Goal: Task Accomplishment & Management: Use online tool/utility

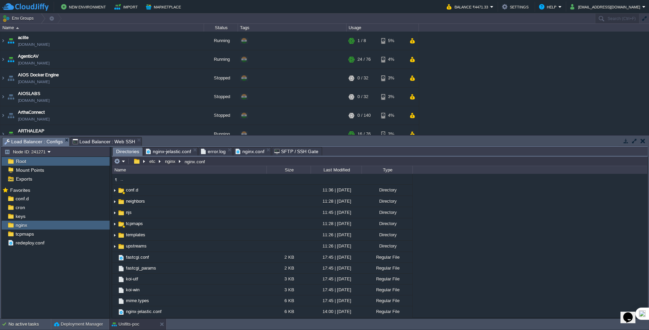
scroll to position [280, 0]
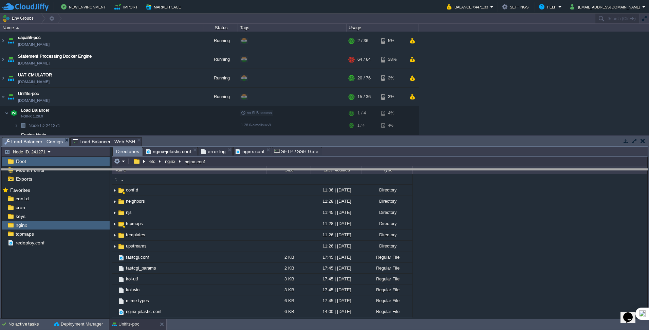
drag, startPoint x: 242, startPoint y: 141, endPoint x: 242, endPoint y: 172, distance: 31.6
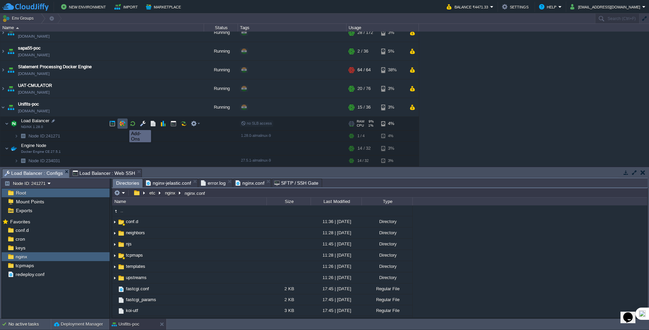
click at [124, 124] on button "button" at bounding box center [123, 124] width 6 height 6
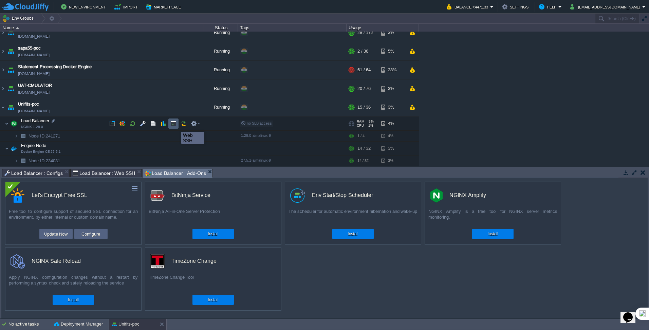
click at [176, 126] on button "button" at bounding box center [174, 124] width 6 height 6
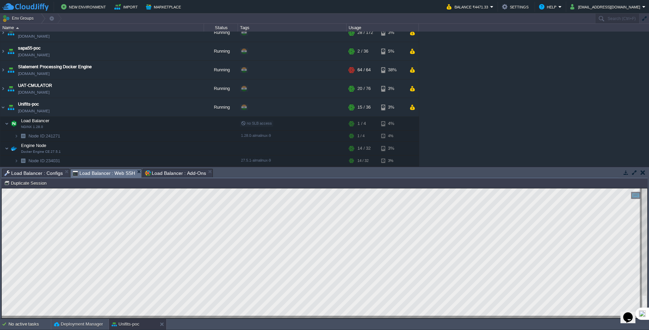
click at [2, 189] on html "Copy: Ctrl + Shift + C Paste: Ctrl + V Settings: Ctrl + Shift + Alt 0" at bounding box center [325, 189] width 646 height 0
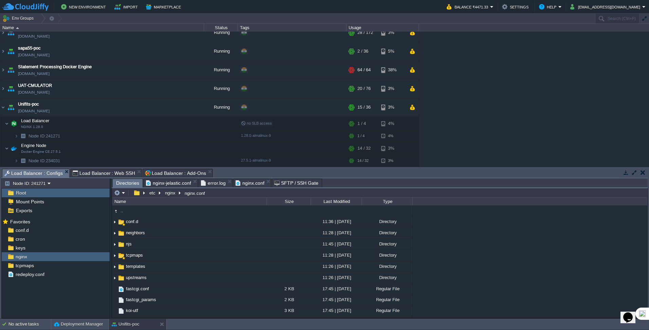
click at [35, 175] on span "Load Balancer : Configs" at bounding box center [33, 173] width 58 height 8
click at [236, 183] on span "nginx.conf" at bounding box center [250, 183] width 29 height 8
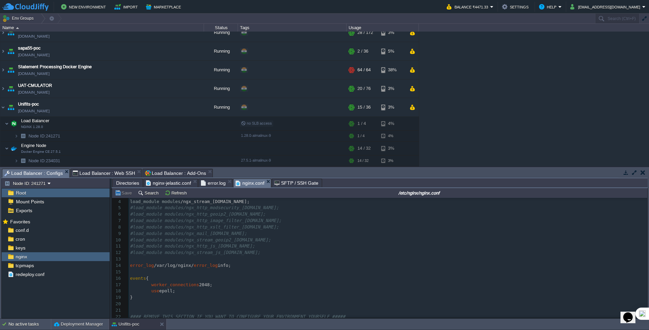
scroll to position [0, 0]
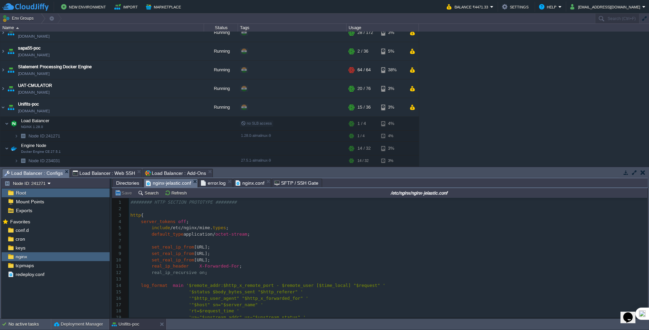
click at [175, 184] on span "nginx-jelastic.conf" at bounding box center [168, 183] width 45 height 8
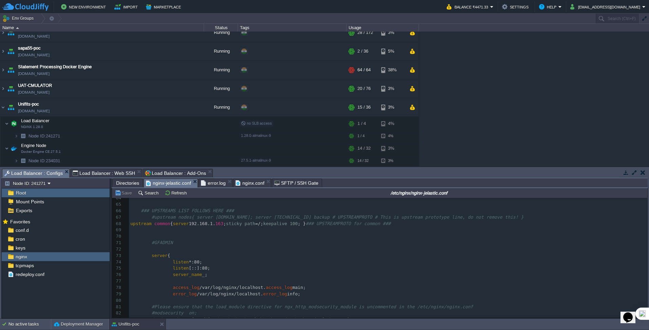
scroll to position [430, 0]
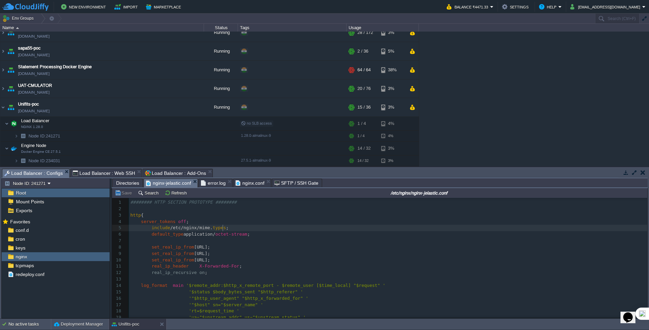
click at [274, 231] on pre "include /etc/nginx/mime. types ;" at bounding box center [388, 228] width 519 height 6
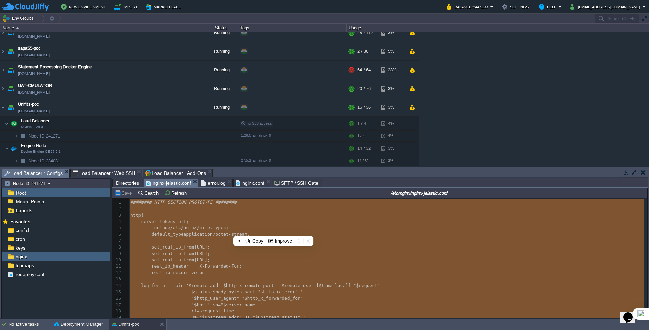
type textarea "-"
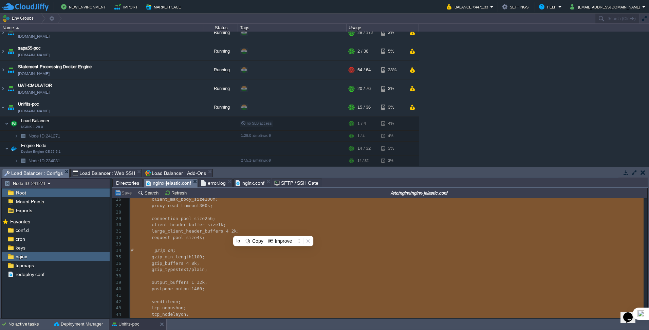
scroll to position [238, 0]
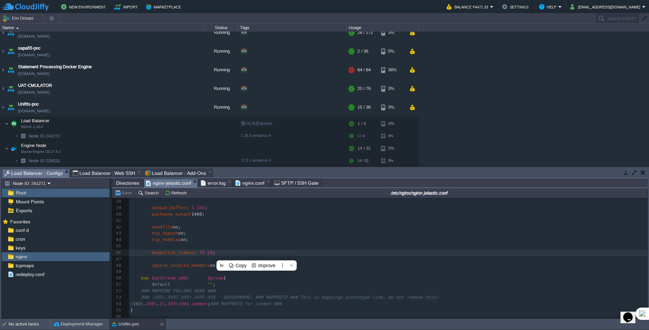
click at [277, 242] on pre "tcp_nodelay on;" at bounding box center [388, 240] width 519 height 6
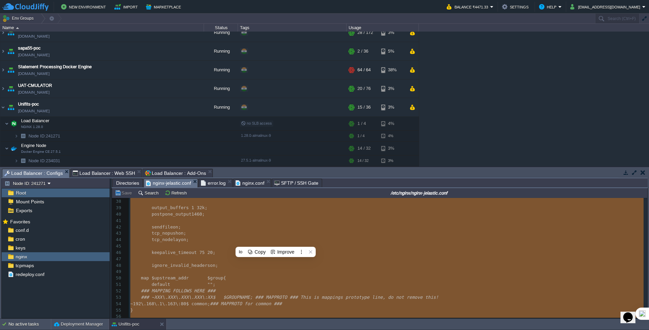
type textarea "-"
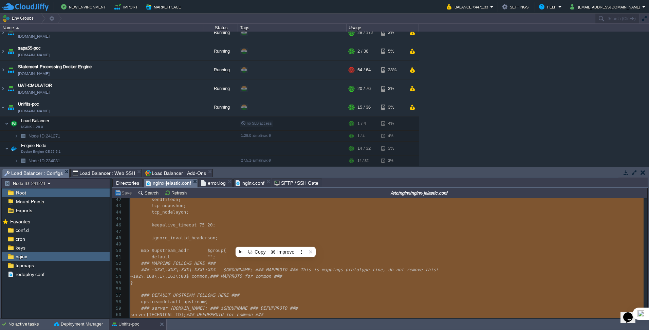
scroll to position [339, 0]
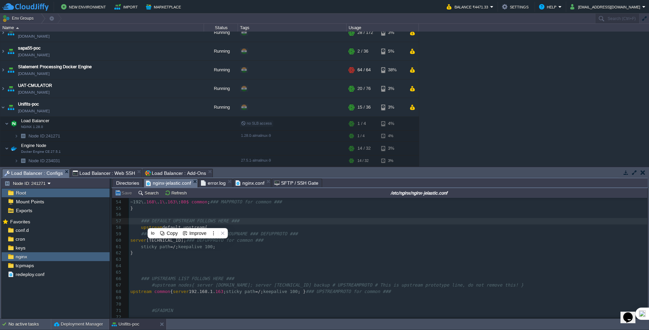
click at [165, 257] on pre "​" at bounding box center [388, 259] width 519 height 6
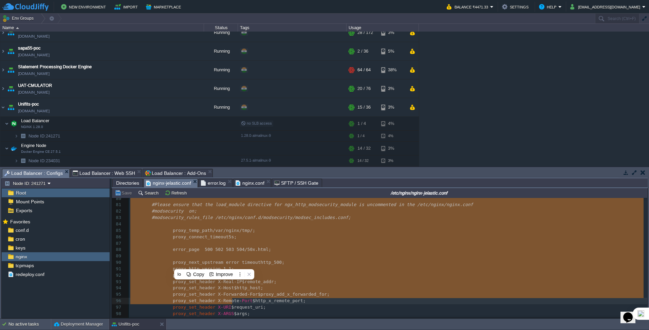
scroll to position [577, 0]
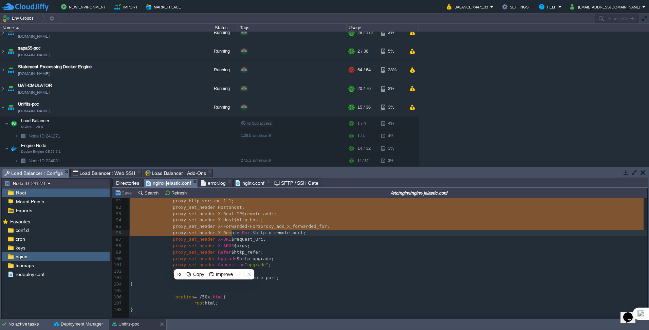
type textarea "-"
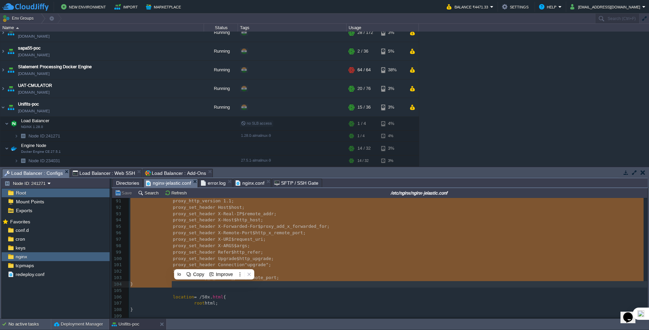
drag, startPoint x: 151, startPoint y: 223, endPoint x: 252, endPoint y: 287, distance: 120.2
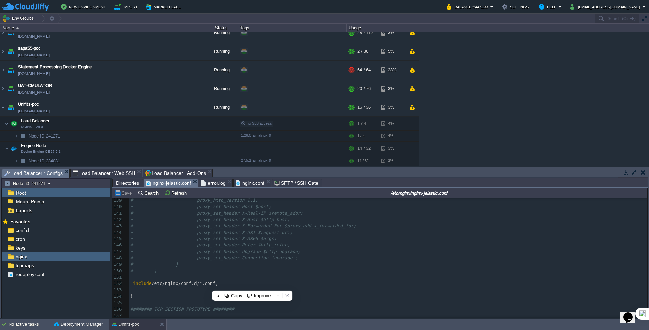
click at [232, 241] on div "116 if ($cookie_SRVGROUP ! ~ group|common) { 117 add_header Set-Cookie "SRVGROU…" at bounding box center [388, 184] width 519 height 269
type textarea "-"
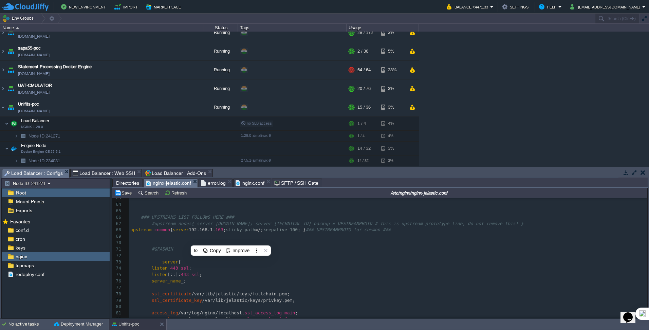
scroll to position [410, 0]
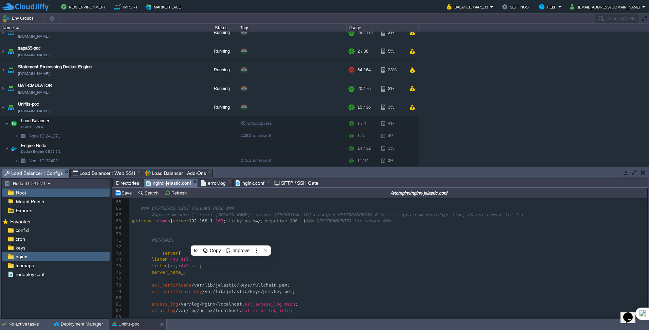
click at [280, 268] on pre "listen [::]: 443 ssl ;" at bounding box center [388, 266] width 519 height 6
click at [124, 195] on button "Save" at bounding box center [124, 193] width 19 height 6
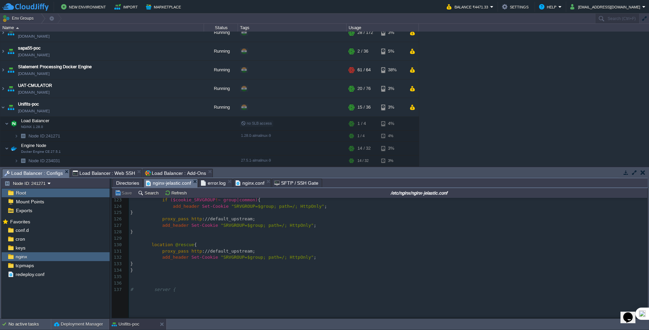
scroll to position [784, 0]
click at [215, 183] on span "error.log" at bounding box center [213, 183] width 25 height 8
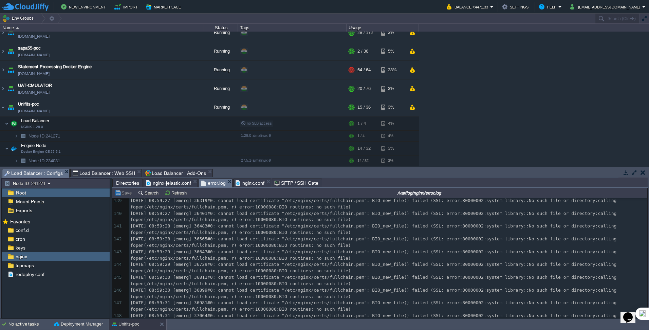
scroll to position [1223, 0]
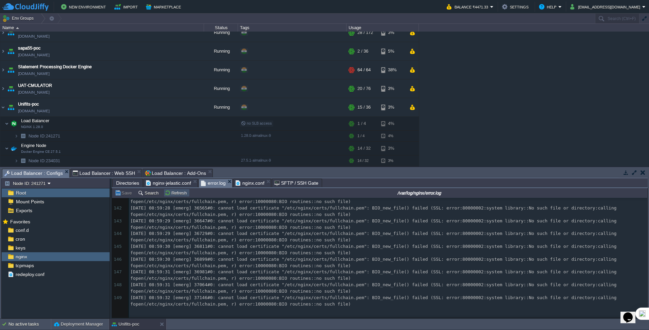
click at [169, 192] on button "Refresh" at bounding box center [177, 193] width 24 height 6
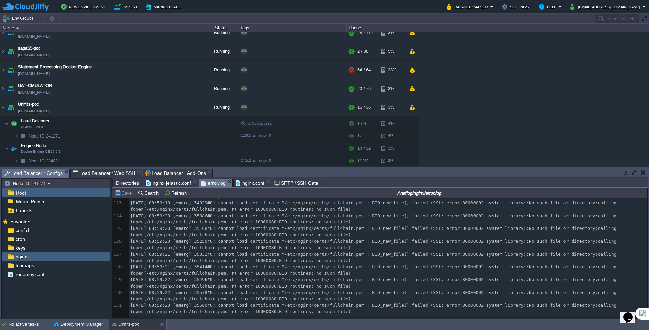
scroll to position [1155, 0]
click at [178, 186] on span "nginx-jelastic.conf" at bounding box center [168, 183] width 45 height 8
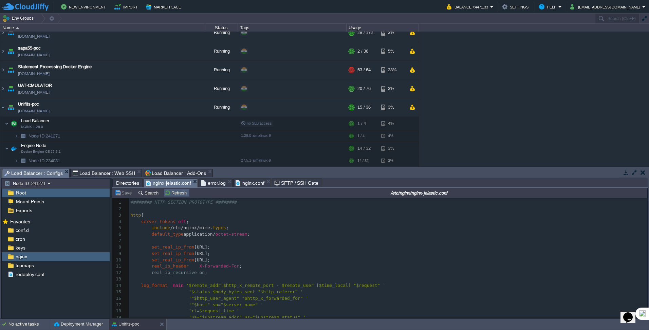
click at [179, 195] on button "Refresh" at bounding box center [177, 193] width 24 height 6
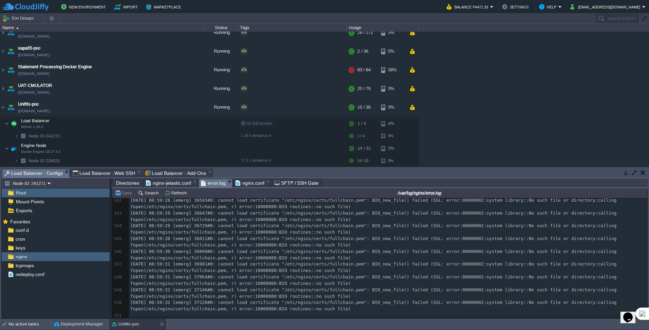
click at [211, 182] on span "error.log" at bounding box center [213, 183] width 25 height 8
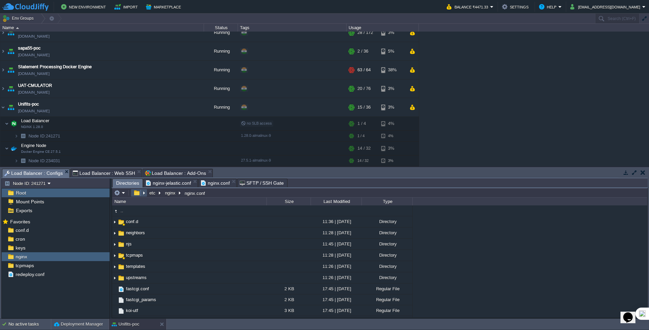
click at [137, 193] on button "button" at bounding box center [137, 193] width 10 height 6
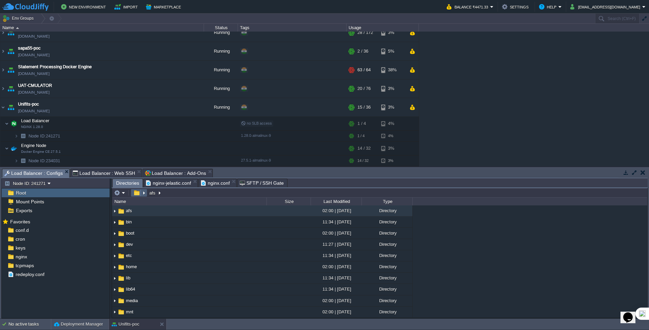
click at [144, 193] on em at bounding box center [139, 193] width 15 height 6
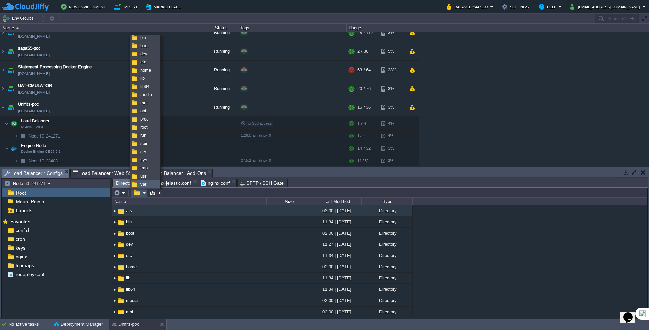
click at [143, 185] on span "var" at bounding box center [143, 184] width 6 height 5
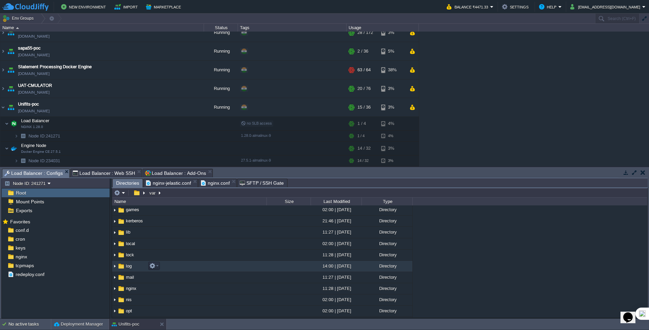
click at [113, 268] on img at bounding box center [114, 266] width 5 height 11
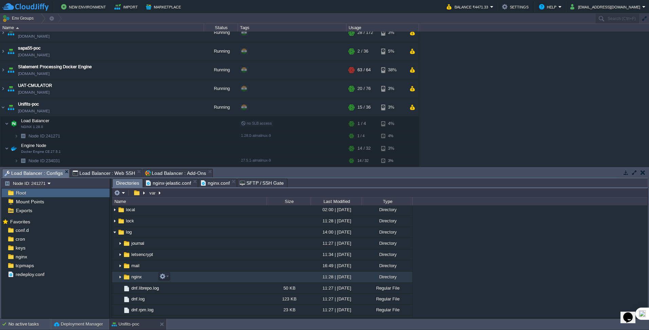
click at [122, 277] on img at bounding box center [120, 277] width 5 height 11
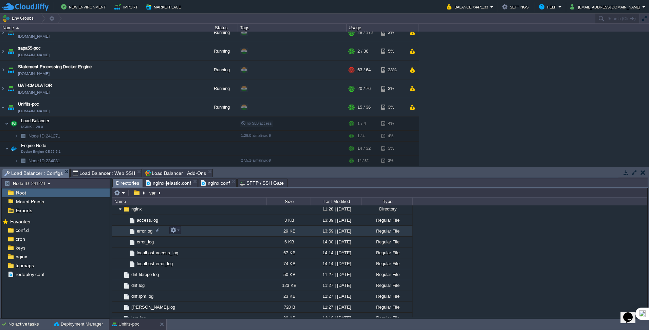
click at [138, 230] on span "error.log" at bounding box center [145, 231] width 18 height 6
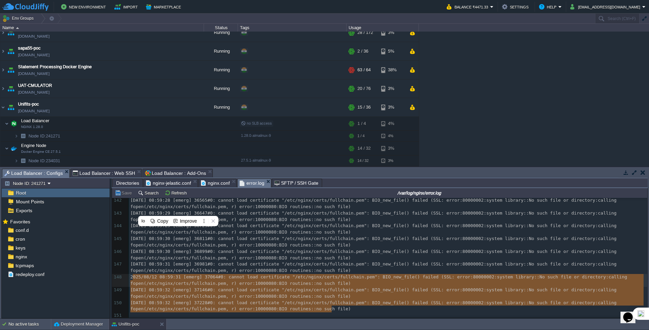
type textarea "[DATE] 08:59:31 [emerg] 37064#0: cannot load certificate "/etc/nginx/certs/full…"
drag, startPoint x: 338, startPoint y: 308, endPoint x: 127, endPoint y: 277, distance: 213.3
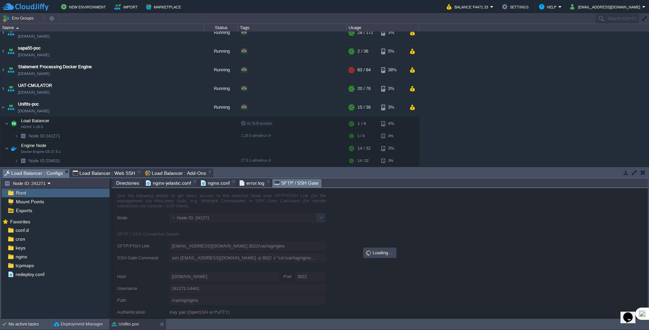
click at [294, 184] on span "SFTP / SSH Gate" at bounding box center [296, 183] width 44 height 8
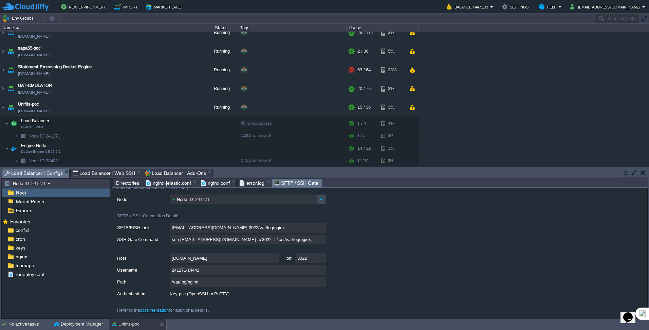
click at [111, 176] on span "Load Balancer : Web SSH" at bounding box center [104, 173] width 63 height 8
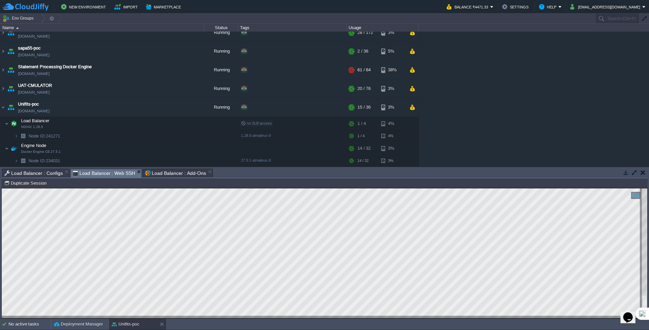
click at [2, 189] on html "Copy: Ctrl + Shift + C Paste: Ctrl + V Settings: Ctrl + Shift + Alt 0" at bounding box center [325, 189] width 646 height 0
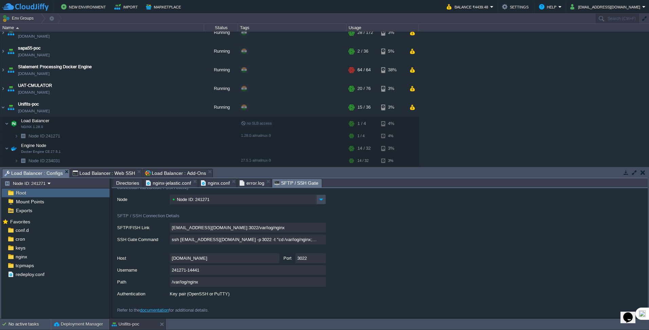
click at [38, 174] on span "Load Balancer : Configs" at bounding box center [33, 173] width 58 height 8
click at [167, 182] on span "nginx-jelastic.conf" at bounding box center [168, 183] width 45 height 8
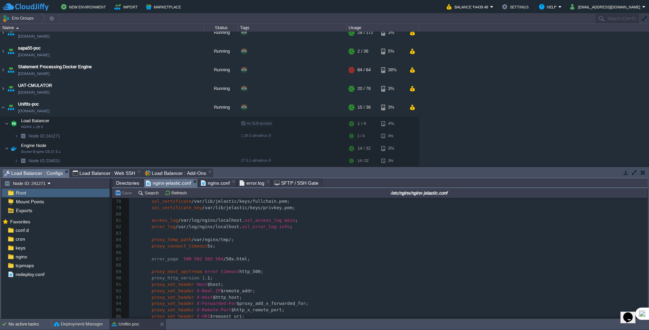
scroll to position [451, 0]
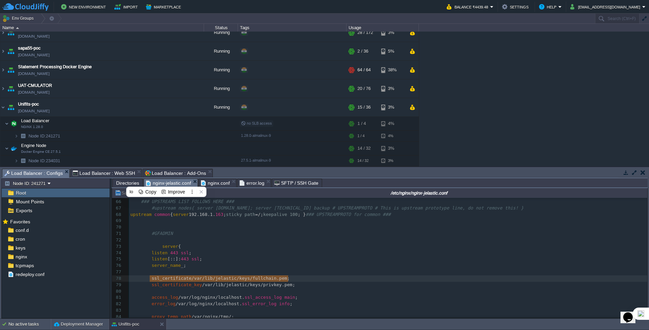
type textarea "ssl_certificate /var/lib/jelastic/keys/fullchain.pem; ssl_certificate_key /var/…"
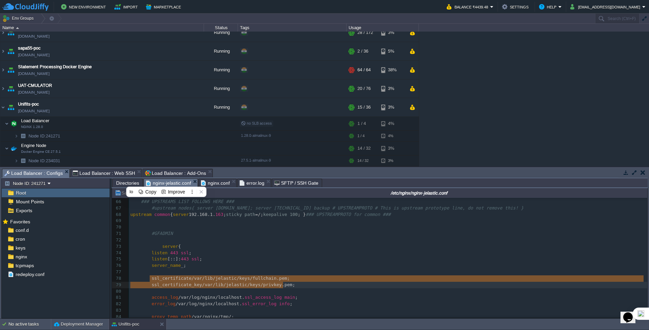
drag, startPoint x: 151, startPoint y: 280, endPoint x: 292, endPoint y: 285, distance: 141.7
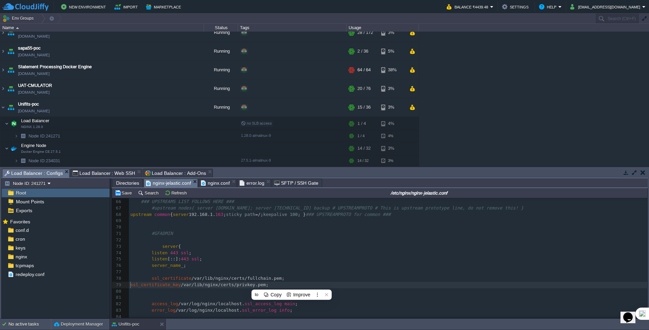
click at [131, 286] on div "xxxxxxxxxx ######## HTTP SECTION PROTOTYPE ######## 55 } 56 ​ 57 ### DEFAULT UP…" at bounding box center [388, 307] width 519 height 358
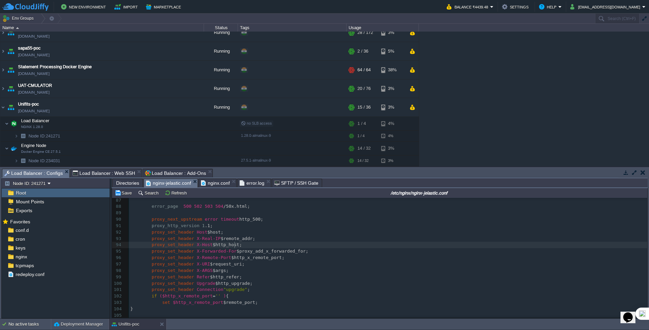
click at [306, 245] on pre "proxy_set_header X-Host $http_host;" at bounding box center [388, 245] width 519 height 6
click at [122, 192] on button "Save" at bounding box center [124, 193] width 19 height 6
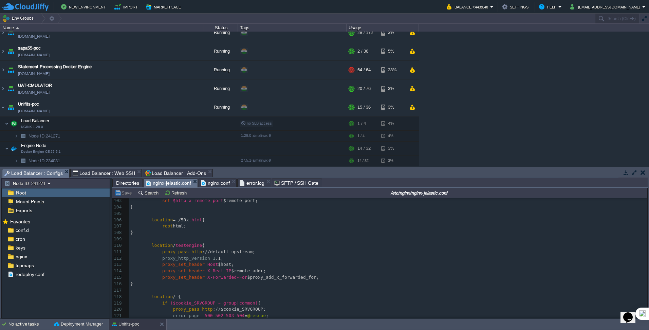
click at [115, 172] on span "Load Balancer : Web SSH" at bounding box center [104, 173] width 63 height 8
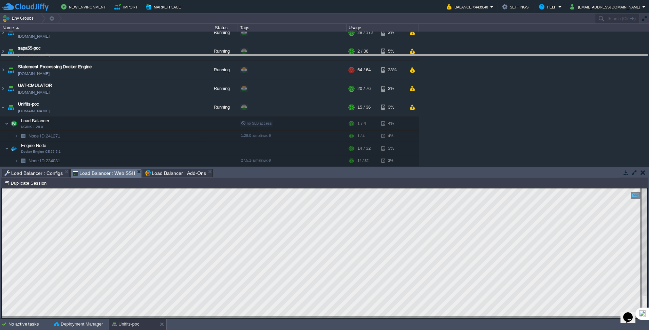
drag, startPoint x: 245, startPoint y: 171, endPoint x: 232, endPoint y: 57, distance: 115.3
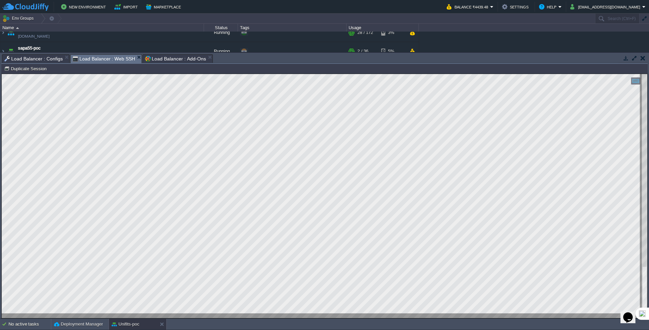
click at [2, 74] on html "Copy: Ctrl + Shift + C Paste: Ctrl + V Settings: Ctrl + Shift + Alt 0" at bounding box center [325, 74] width 646 height 0
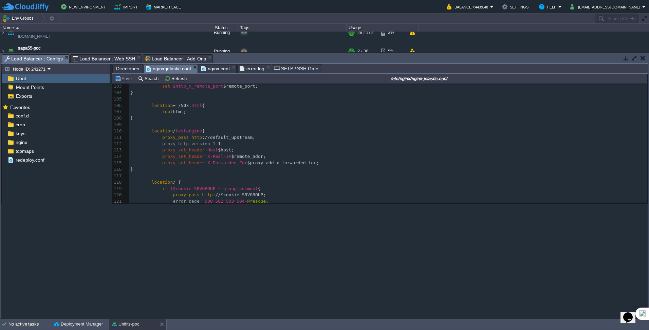
click at [50, 59] on span "Load Balancer : Configs" at bounding box center [33, 59] width 58 height 8
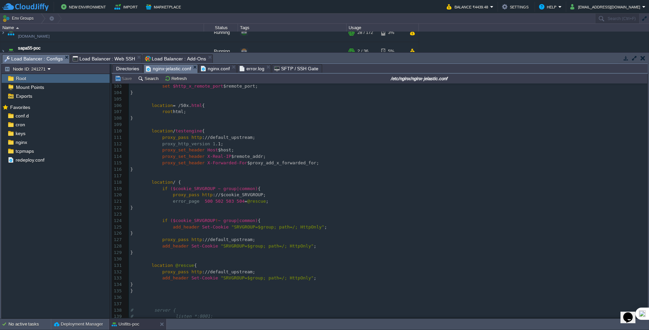
click at [132, 69] on span "Directories" at bounding box center [127, 69] width 23 height 8
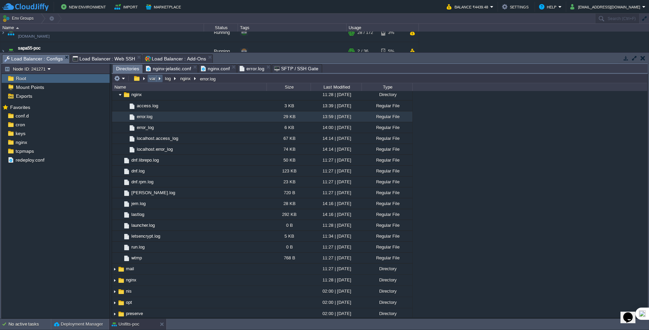
click at [152, 79] on button "var" at bounding box center [152, 78] width 9 height 6
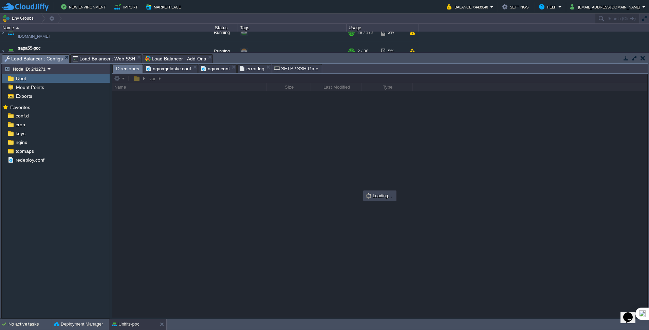
scroll to position [0, 0]
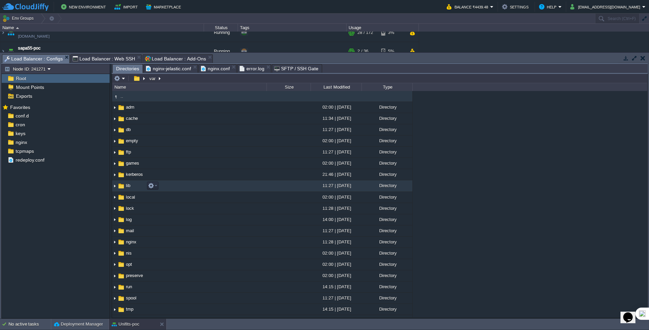
click at [117, 188] on img at bounding box center [114, 186] width 5 height 11
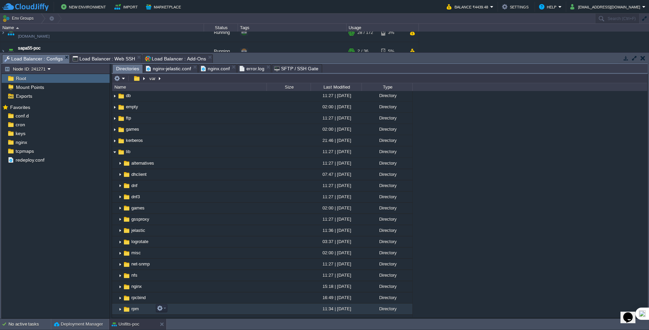
scroll to position [102, 0]
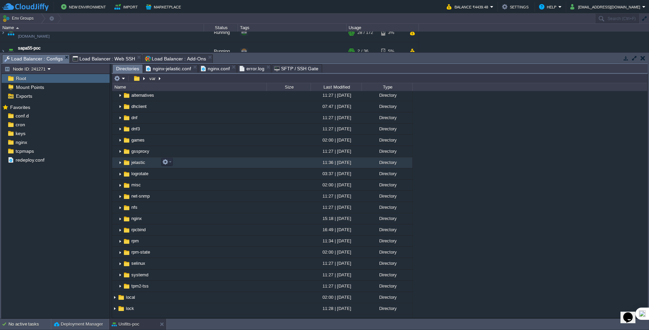
click at [120, 164] on img at bounding box center [120, 163] width 5 height 11
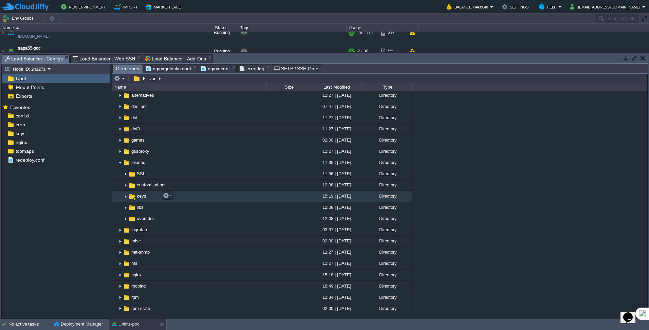
click at [125, 198] on img at bounding box center [125, 196] width 5 height 11
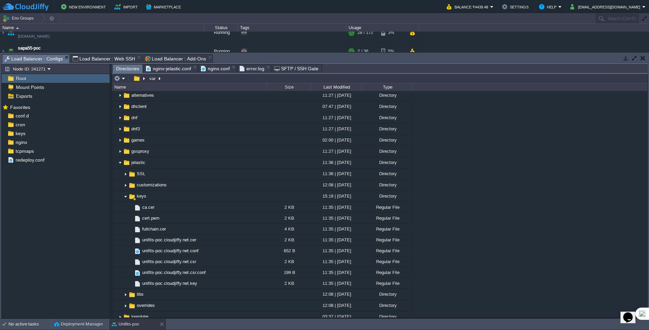
click at [169, 67] on span "nginx-jelastic.conf" at bounding box center [168, 69] width 45 height 8
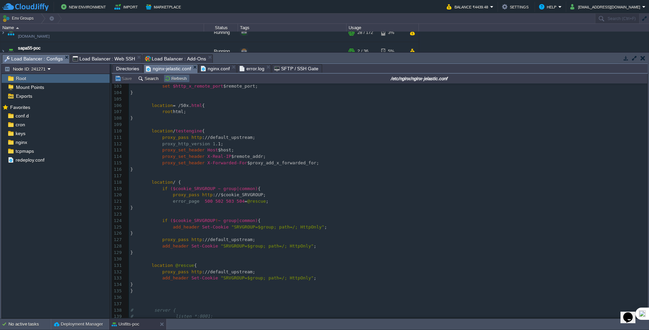
click at [169, 76] on td "Refresh" at bounding box center [177, 78] width 26 height 8
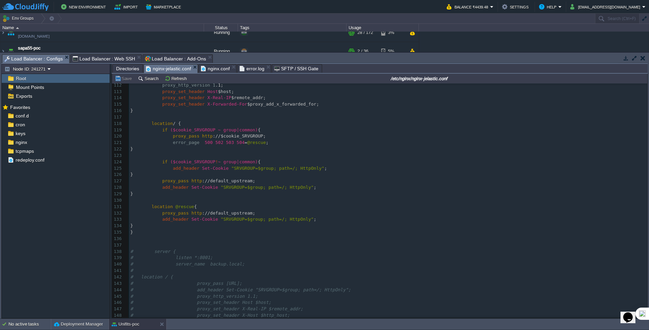
scroll to position [824, 0]
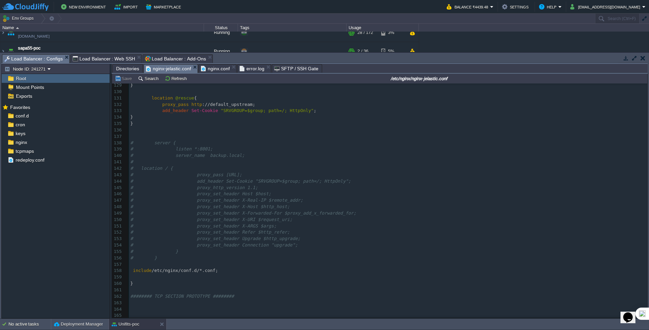
click at [275, 204] on div "165 ######## HTTP SECTION PROTOTYPE ######## 102 if ($http_x_remote_port = '' )…" at bounding box center [388, 114] width 519 height 410
type textarea "-"
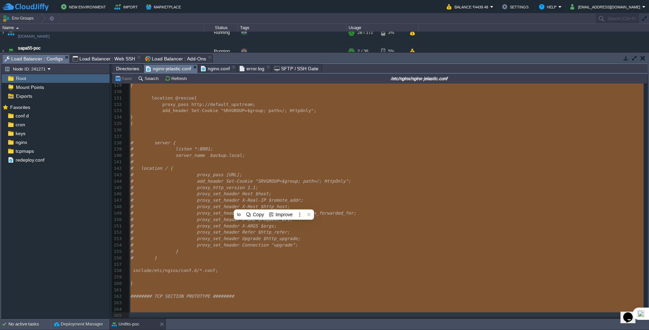
paste textarea
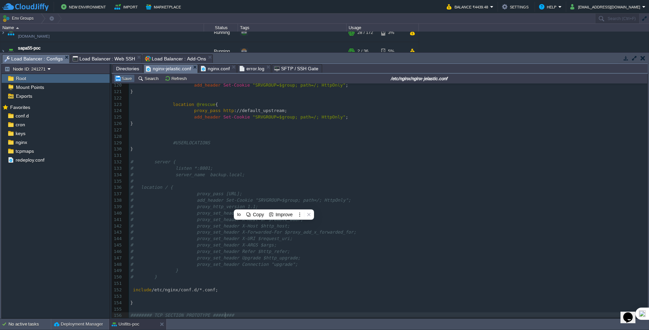
click at [122, 83] on td "Save" at bounding box center [124, 78] width 21 height 8
click at [169, 81] on button "Refresh" at bounding box center [177, 78] width 24 height 6
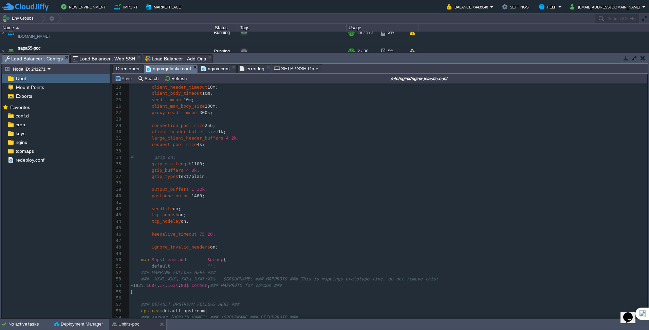
scroll to position [94, 0]
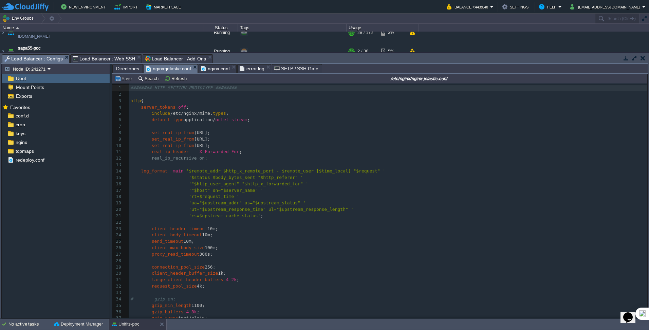
click at [256, 159] on pre "real_ip_recursive on ;" at bounding box center [388, 158] width 519 height 6
click at [223, 165] on pre "​" at bounding box center [388, 165] width 519 height 6
click at [224, 155] on pre "real_ip_header X-Forwarded-For ;" at bounding box center [388, 152] width 519 height 6
click at [250, 151] on pre "real_ip_header X-Forwarded-For ;" at bounding box center [388, 152] width 519 height 6
click at [240, 141] on pre "set_real_ip_from [URL];" at bounding box center [388, 139] width 519 height 6
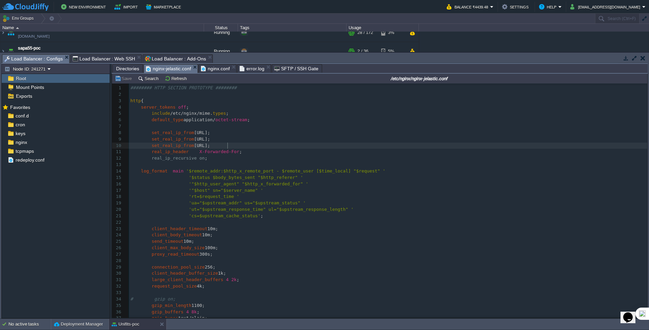
click at [234, 144] on pre "set_real_ip_from [URL];" at bounding box center [388, 146] width 519 height 6
click at [232, 140] on pre "set_real_ip_from [URL];" at bounding box center [388, 139] width 519 height 6
click at [238, 135] on pre "set_real_ip_from [URL];" at bounding box center [388, 133] width 519 height 6
click at [252, 121] on pre "default_type application/ octet-stream ;" at bounding box center [388, 120] width 519 height 6
click at [242, 114] on pre "include /etc/nginx/mime. types ;" at bounding box center [388, 113] width 519 height 6
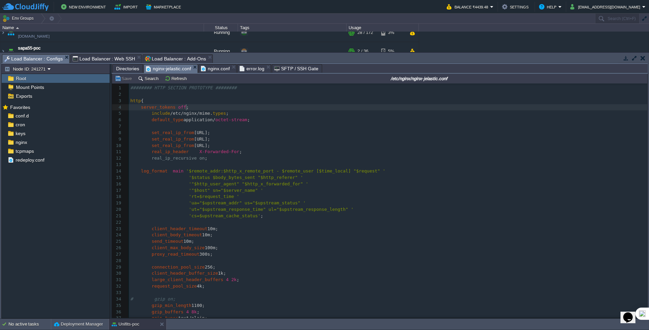
click at [217, 110] on pre "server_tokens off ;" at bounding box center [388, 107] width 519 height 6
click at [216, 106] on pre "server_tokens off ;" at bounding box center [388, 107] width 519 height 6
click at [241, 113] on pre "include /etc/nginx/mime. types ;" at bounding box center [388, 113] width 519 height 6
click at [251, 119] on pre "default_type application/ octet-stream ;" at bounding box center [388, 120] width 519 height 6
click at [245, 124] on pre "​" at bounding box center [388, 126] width 519 height 6
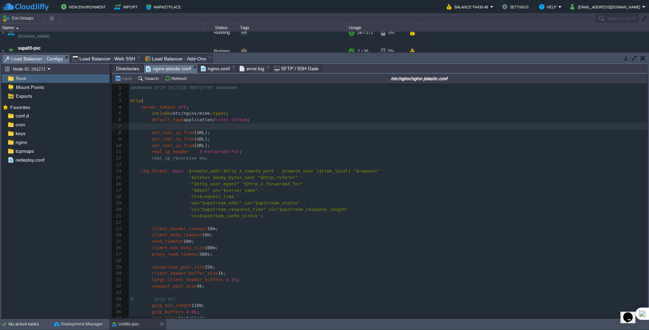
click at [257, 130] on pre "set_real_ip_from [URL];" at bounding box center [388, 133] width 519 height 6
click at [249, 138] on pre "set_real_ip_from [URL];" at bounding box center [388, 139] width 519 height 6
click at [177, 129] on pre "​" at bounding box center [388, 126] width 519 height 6
click at [269, 140] on pre "set_real_ip_from [URL];" at bounding box center [388, 139] width 519 height 6
click at [153, 163] on pre "​" at bounding box center [388, 165] width 519 height 6
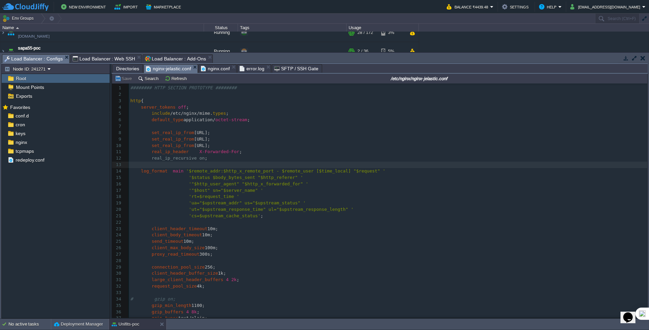
click at [140, 226] on pre "​" at bounding box center [388, 222] width 519 height 6
click at [161, 222] on pre "​" at bounding box center [388, 222] width 519 height 6
click at [140, 163] on pre "​" at bounding box center [388, 165] width 519 height 6
click at [138, 225] on pre "​" at bounding box center [388, 222] width 519 height 6
click at [139, 165] on pre "​" at bounding box center [388, 165] width 519 height 6
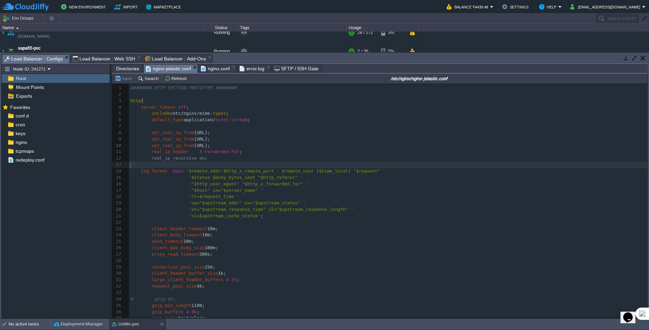
click at [138, 227] on div "157 1 ######## HTTP SECTION PROTOTYPE ######## 2 ​ 3 http { 4 server_tokens off…" at bounding box center [388, 232] width 519 height 295
click at [149, 221] on pre "​" at bounding box center [388, 222] width 519 height 6
click at [135, 166] on pre "​" at bounding box center [388, 165] width 519 height 6
click at [140, 228] on span at bounding box center [140, 228] width 21 height 5
click at [147, 222] on pre "​" at bounding box center [388, 222] width 519 height 6
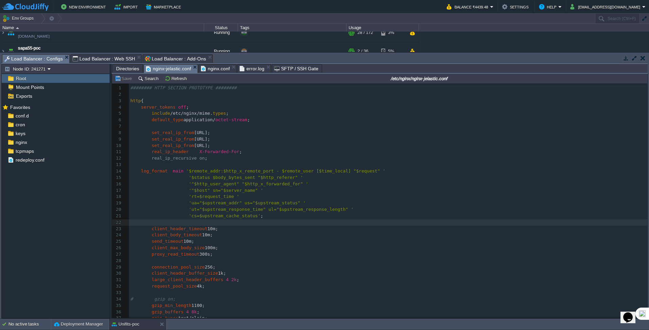
click at [141, 166] on pre "​" at bounding box center [388, 165] width 519 height 6
click at [143, 225] on pre "​" at bounding box center [388, 222] width 519 height 6
click at [137, 158] on span at bounding box center [140, 158] width 21 height 5
click at [138, 167] on pre "​" at bounding box center [388, 165] width 519 height 6
click at [138, 166] on pre "​" at bounding box center [388, 165] width 519 height 6
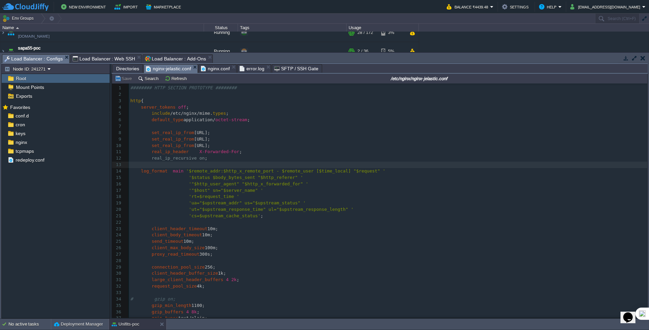
click at [239, 154] on span ";" at bounding box center [240, 151] width 3 height 5
click at [216, 162] on pre "​" at bounding box center [388, 165] width 519 height 6
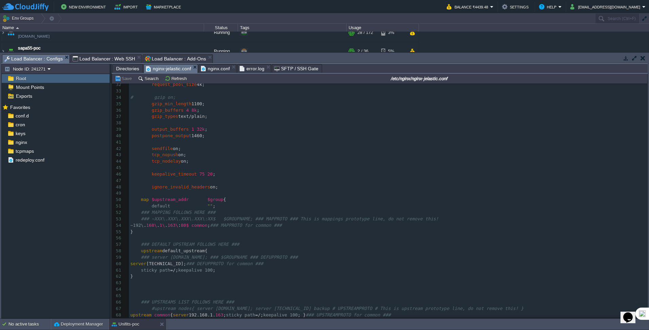
scroll to position [238, 0]
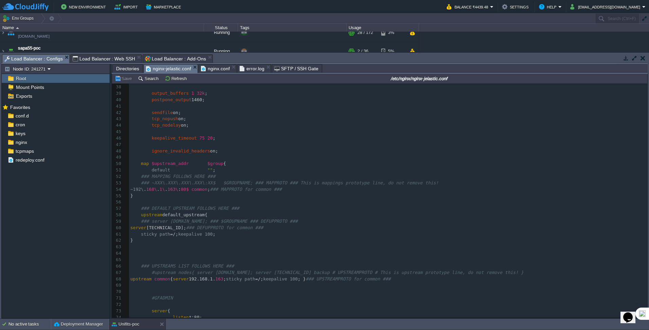
click at [157, 205] on pre "​" at bounding box center [388, 202] width 519 height 6
click at [156, 202] on pre "​" at bounding box center [388, 202] width 519 height 6
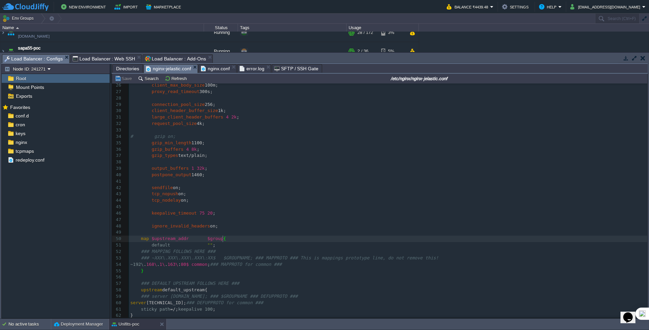
scroll to position [136, 0]
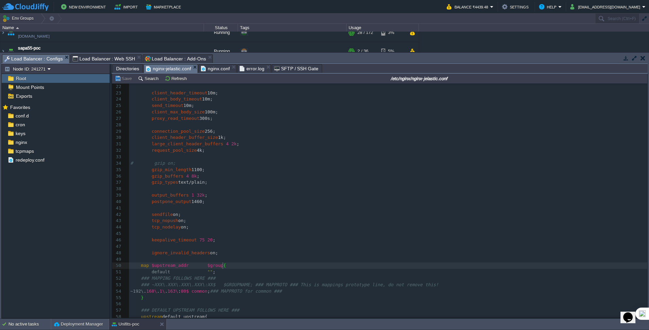
click at [225, 175] on pre "gzip_buffers 4 8k ;" at bounding box center [388, 176] width 519 height 6
click at [190, 166] on pre "# gzip on;" at bounding box center [388, 163] width 519 height 6
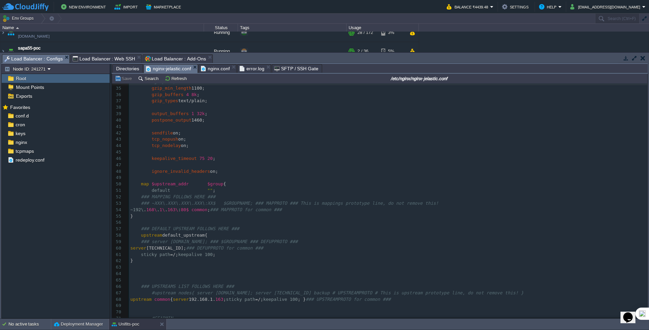
scroll to position [272, 0]
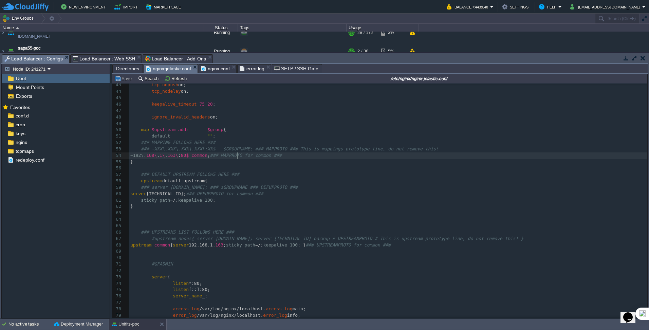
click at [237, 157] on span "### MAPPROTO for common ###" at bounding box center [246, 155] width 72 height 5
click at [291, 156] on pre "~192\ . 168\ . 1\ . 163\ : 80$ common ; ### MAPPROTO for common ###" at bounding box center [388, 156] width 519 height 6
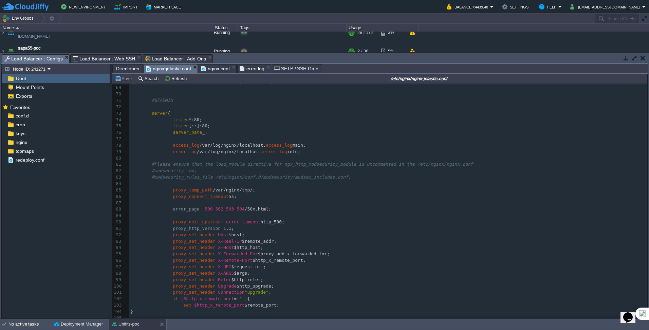
scroll to position [475, 0]
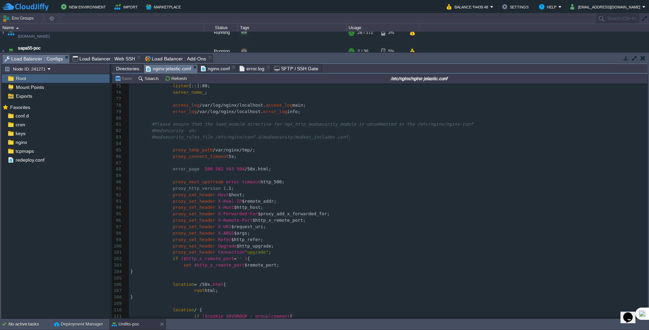
click at [175, 63] on span "Load Balancer : Add-Ons" at bounding box center [175, 59] width 61 height 8
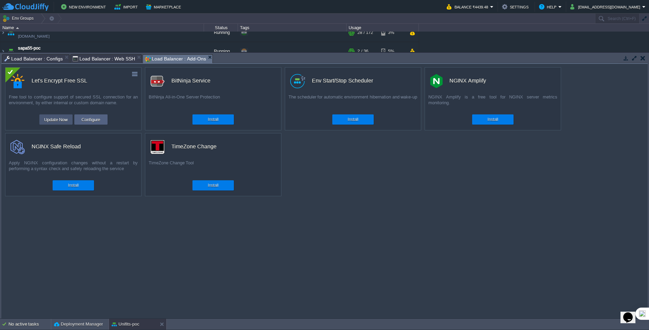
click at [58, 121] on button "Update Now" at bounding box center [56, 119] width 28 height 8
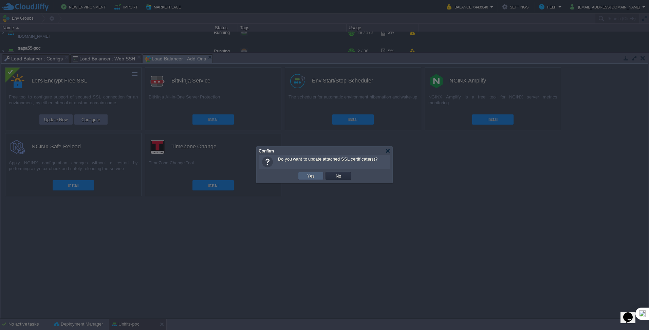
click at [315, 175] on button "Yes" at bounding box center [311, 176] width 12 height 6
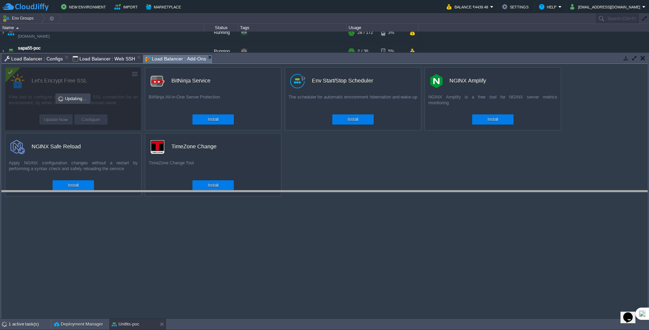
drag, startPoint x: 268, startPoint y: 59, endPoint x: 308, endPoint y: 131, distance: 82.1
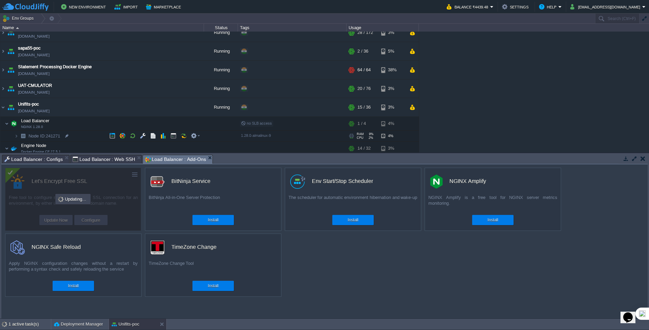
click at [307, 125] on div "no SLB access" at bounding box center [292, 124] width 106 height 14
click at [3, 51] on img at bounding box center [2, 51] width 5 height 18
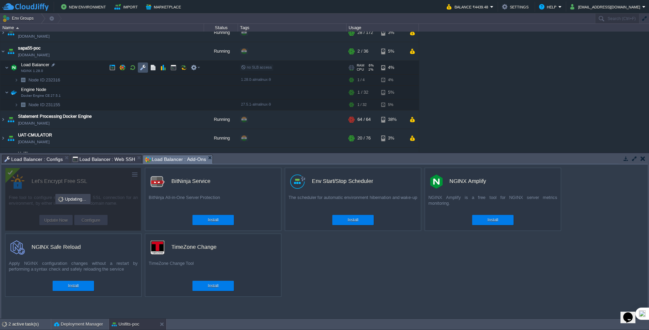
click at [141, 67] on button "button" at bounding box center [143, 68] width 6 height 6
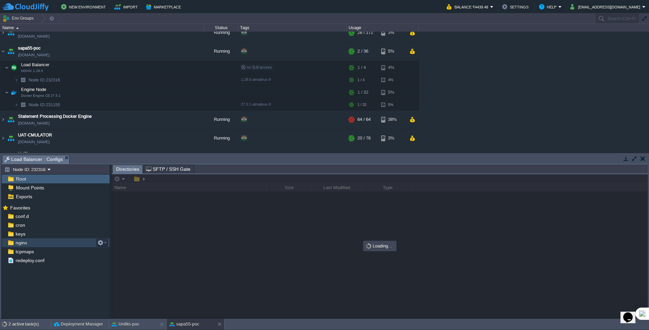
click at [32, 238] on div "keys" at bounding box center [56, 234] width 108 height 9
click at [31, 243] on div "nginx" at bounding box center [56, 242] width 108 height 9
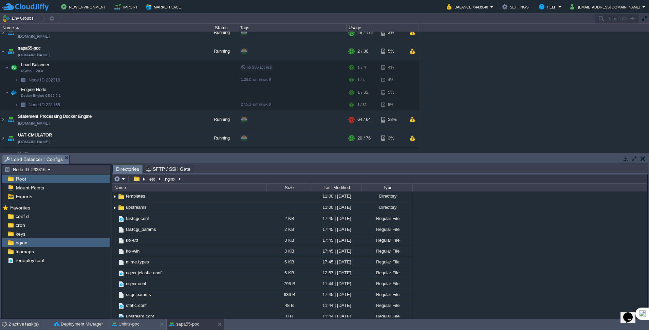
scroll to position [68, 0]
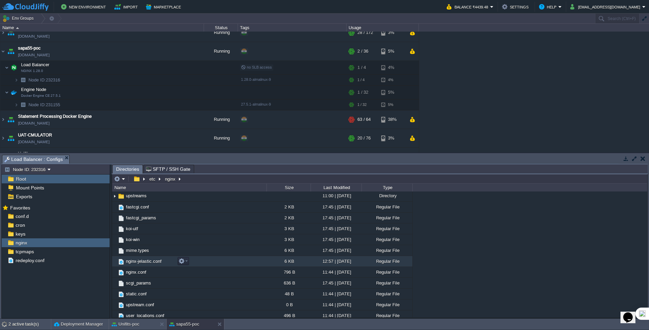
click at [142, 261] on span "nginx-jelastic.conf" at bounding box center [144, 262] width 38 height 6
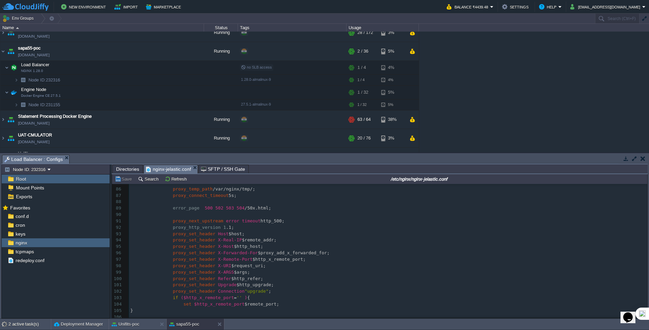
scroll to position [589, 0]
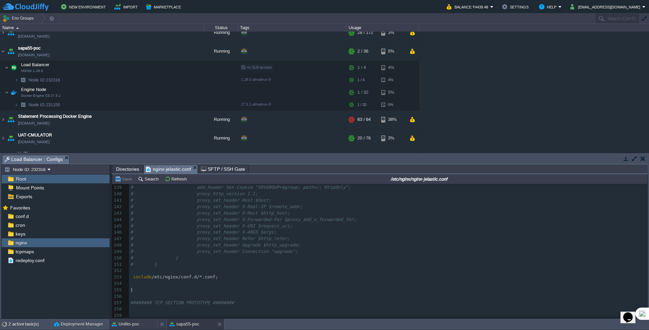
click at [123, 322] on button "Unifits-poc" at bounding box center [126, 324] width 28 height 7
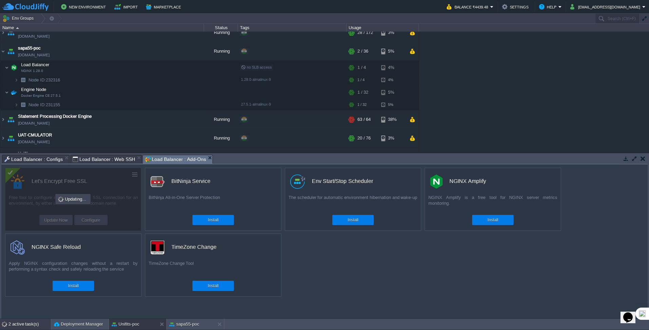
click at [19, 326] on div "2 active task(s)" at bounding box center [29, 324] width 42 height 11
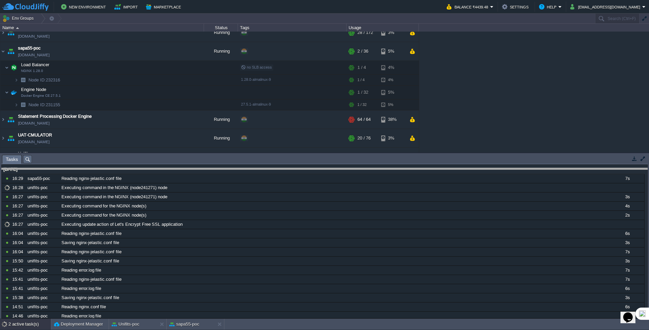
drag, startPoint x: 261, startPoint y: 158, endPoint x: 268, endPoint y: 171, distance: 15.0
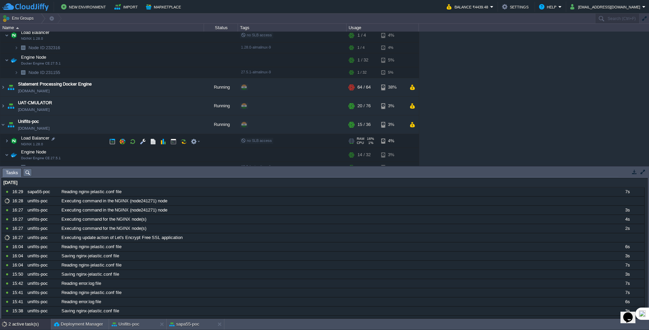
scroll to position [309, 0]
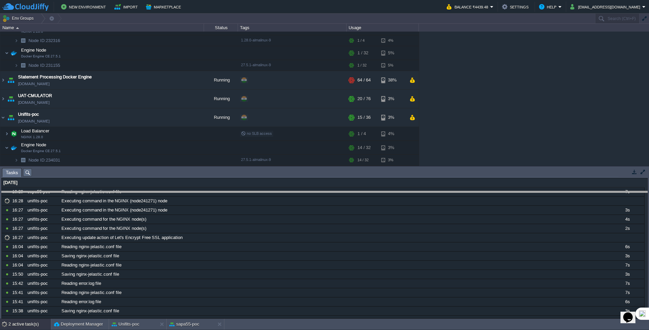
drag, startPoint x: 263, startPoint y: 171, endPoint x: 271, endPoint y: 194, distance: 24.5
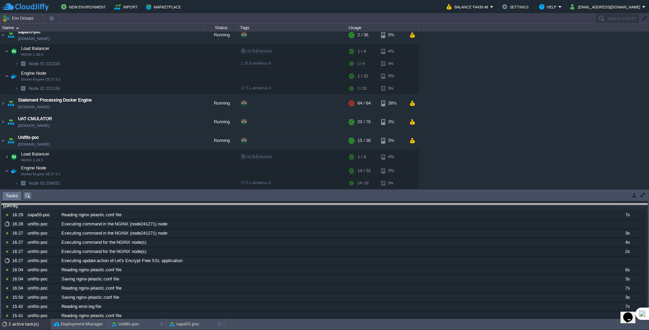
drag, startPoint x: 214, startPoint y: 192, endPoint x: 218, endPoint y: 204, distance: 12.8
click at [218, 204] on body "New Environment Import Marketplace Bonus ₹0.00 Upgrade Account Balance ₹4439.48…" at bounding box center [324, 165] width 649 height 330
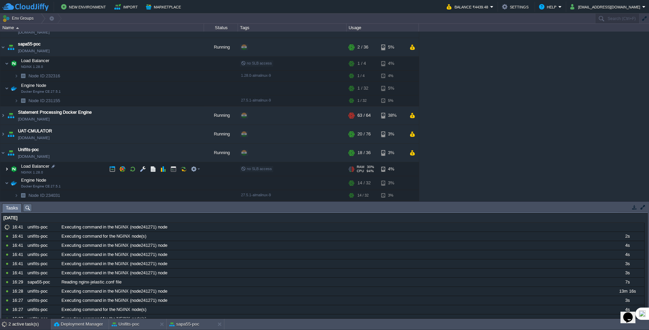
click at [8, 168] on img at bounding box center [7, 169] width 4 height 14
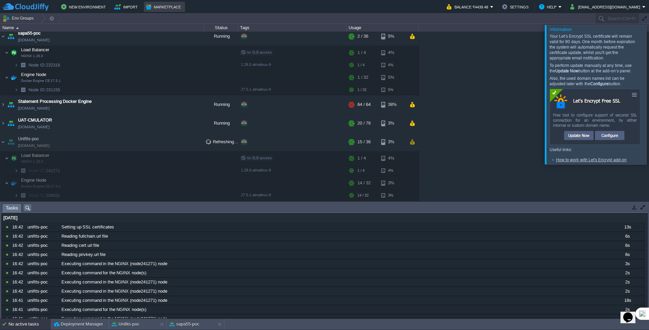
scroll to position [235, 0]
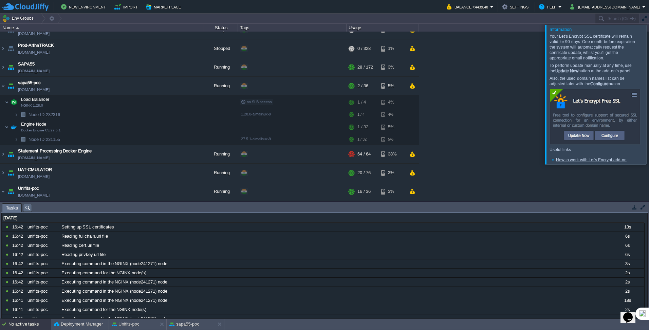
click at [649, 93] on div at bounding box center [658, 94] width 0 height 139
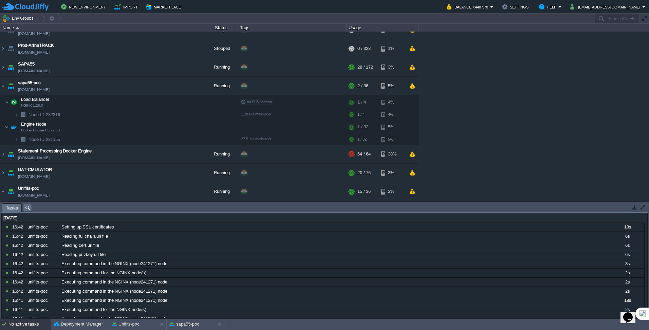
scroll to position [285, 0]
